Goal: Find contact information: Find contact information

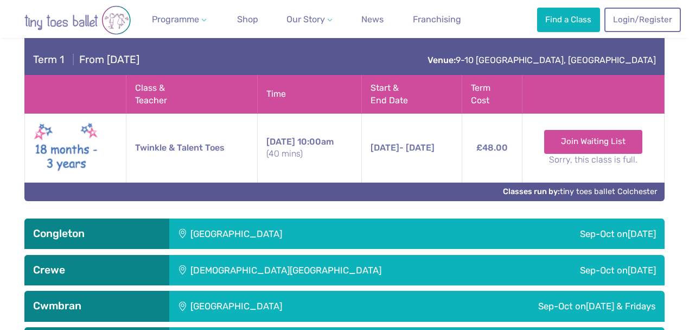
scroll to position [1067, 0]
click at [578, 187] on link "Classes run by: tiny toes ballet Colchester" at bounding box center [580, 191] width 154 height 9
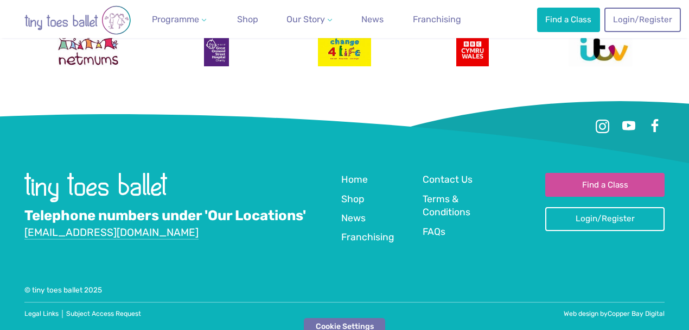
scroll to position [2033, 0]
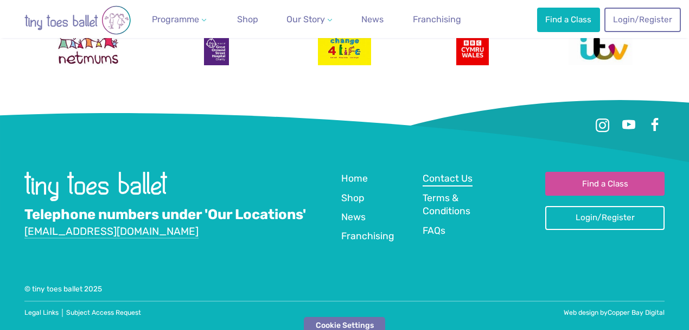
click at [428, 173] on span "Contact Us" at bounding box center [448, 178] width 50 height 11
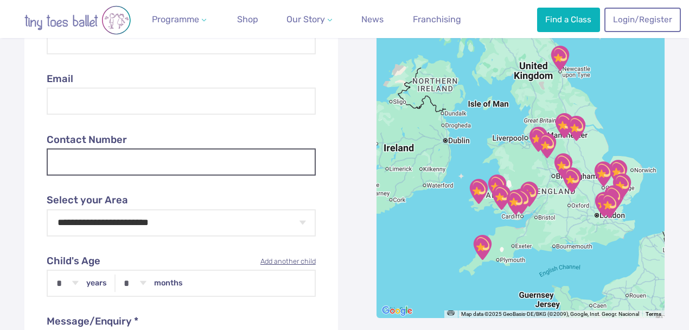
scroll to position [507, 0]
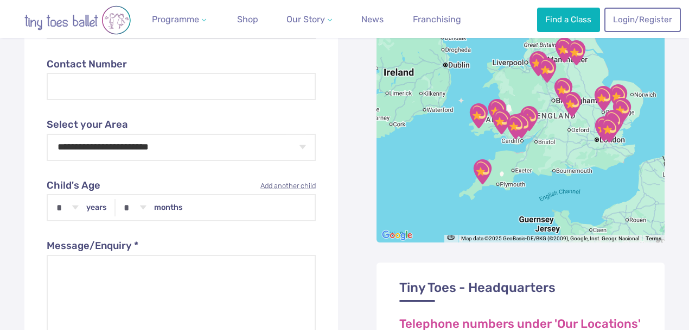
click at [582, 135] on div at bounding box center [521, 79] width 288 height 326
click at [568, 141] on div at bounding box center [521, 79] width 288 height 326
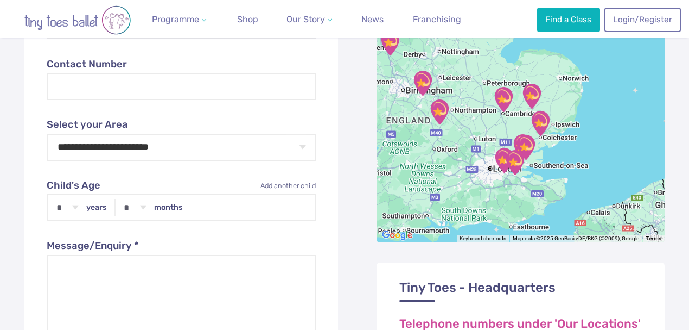
drag, startPoint x: 570, startPoint y: 145, endPoint x: 432, endPoint y: 163, distance: 139.7
click at [432, 163] on div at bounding box center [521, 79] width 288 height 326
click at [495, 148] on div at bounding box center [521, 79] width 288 height 326
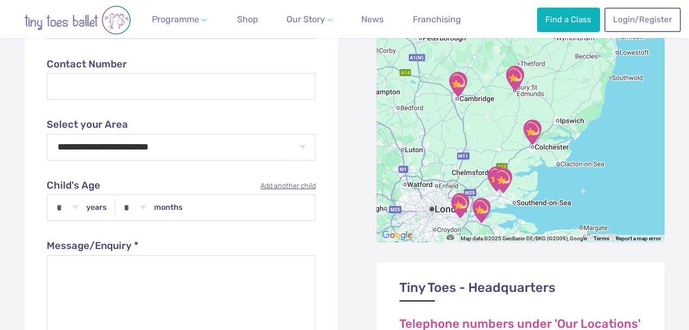
drag, startPoint x: 520, startPoint y: 143, endPoint x: 464, endPoint y: 151, distance: 57.0
click at [464, 151] on div at bounding box center [521, 79] width 288 height 326
